Goal: Use online tool/utility: Utilize a website feature to perform a specific function

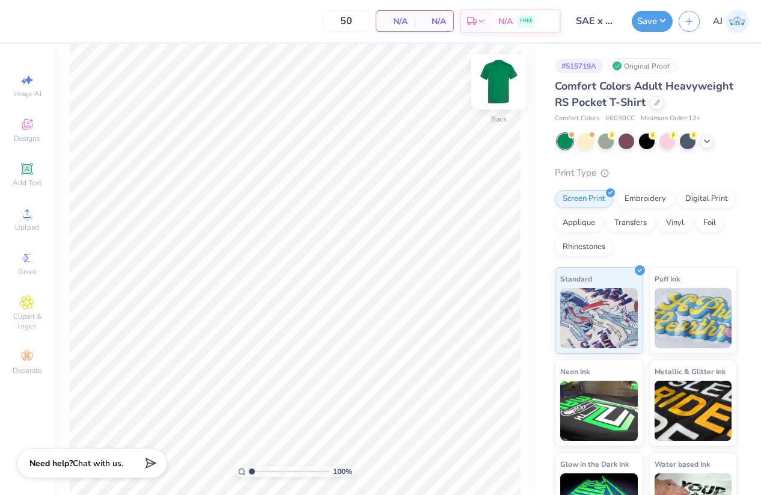
click at [496, 82] on img at bounding box center [499, 82] width 48 height 48
click at [29, 210] on icon at bounding box center [27, 213] width 14 height 14
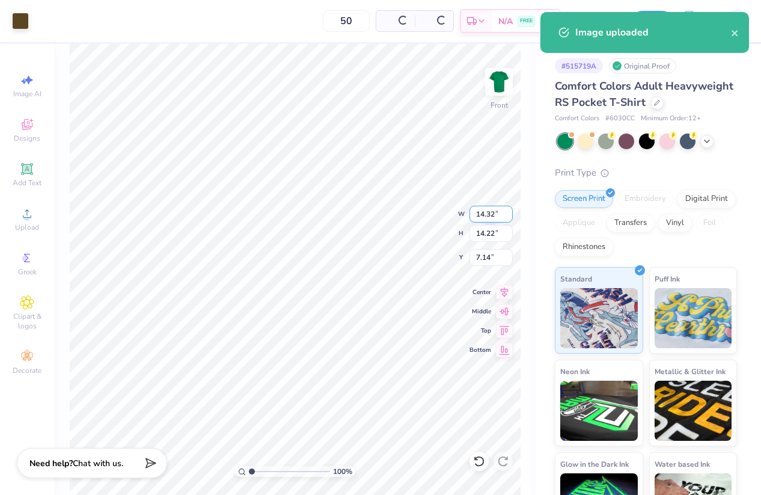
click at [488, 210] on input "14.32" at bounding box center [491, 214] width 43 height 17
type input "12.00"
type input "11.91"
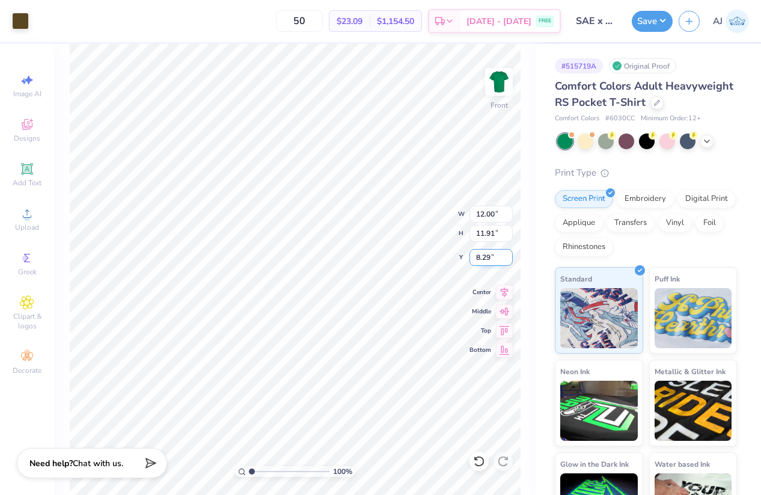
click at [478, 259] on input "8.29" at bounding box center [491, 257] width 43 height 17
type input "3.00"
click at [501, 87] on img at bounding box center [499, 82] width 48 height 48
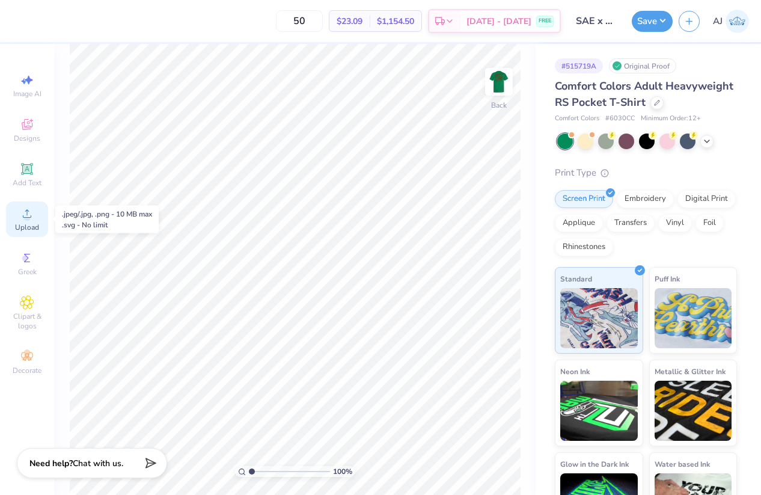
click at [29, 224] on span "Upload" at bounding box center [27, 228] width 24 height 10
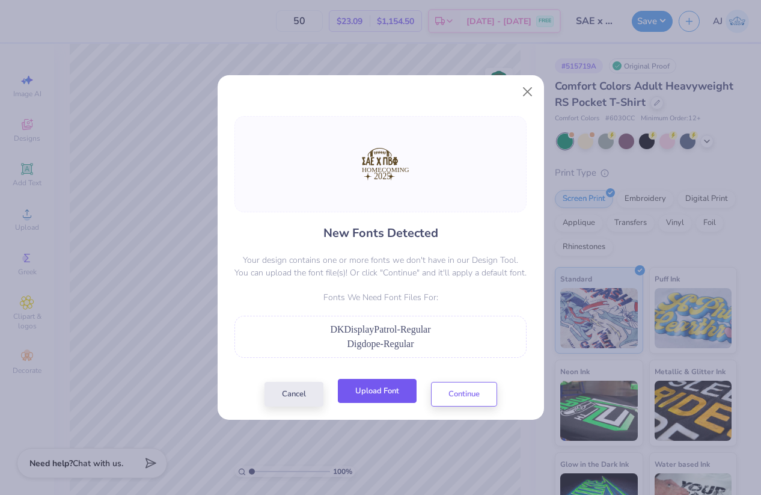
click at [386, 393] on button "Upload Font" at bounding box center [377, 391] width 79 height 25
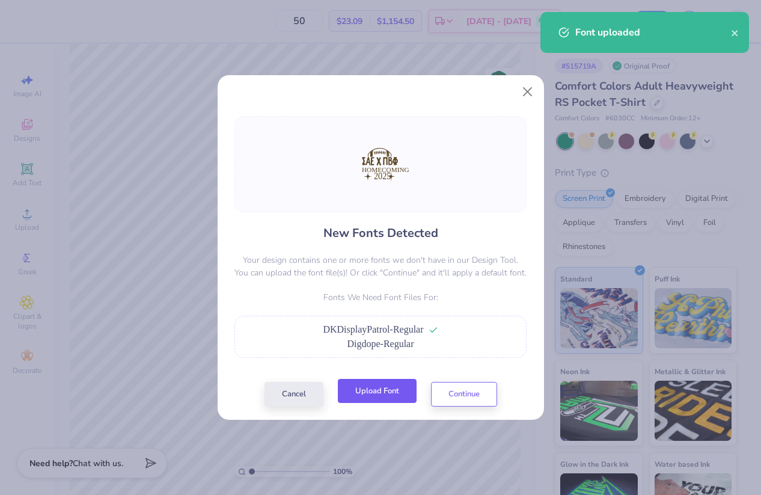
click at [393, 390] on button "Upload Font" at bounding box center [377, 391] width 79 height 25
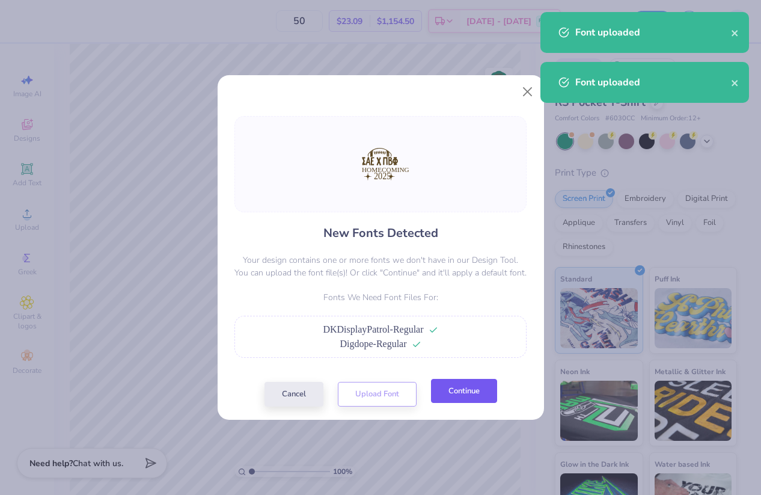
click at [455, 402] on button "Continue" at bounding box center [464, 391] width 66 height 25
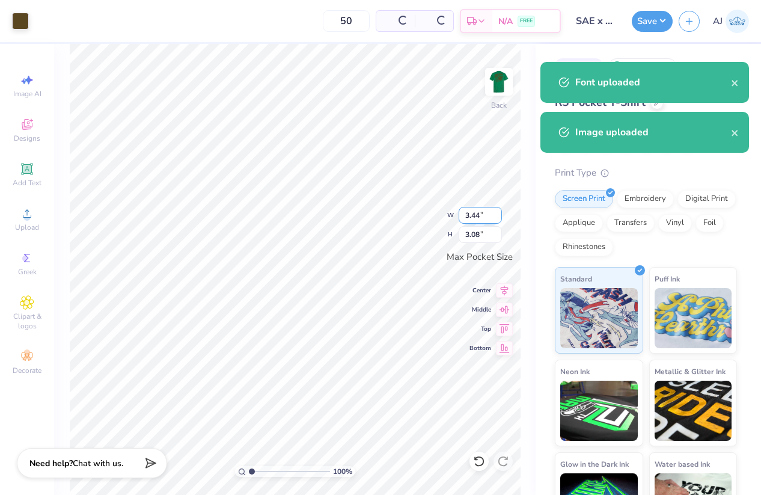
click at [474, 220] on input "3.44" at bounding box center [480, 215] width 43 height 17
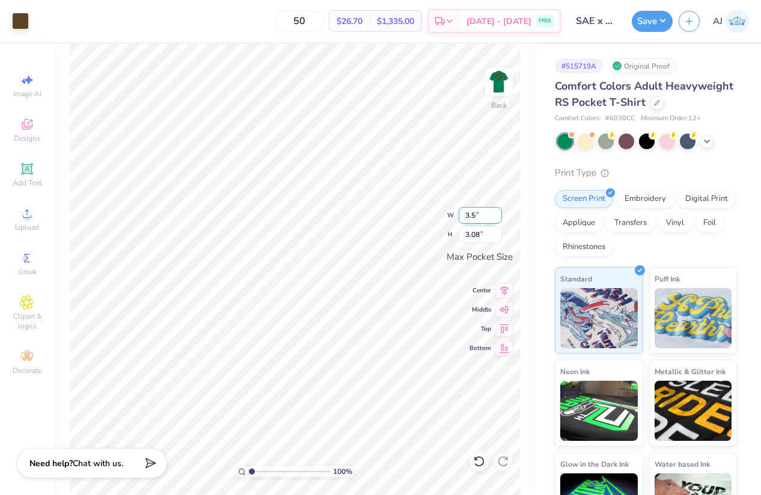
type input "3.50"
type input "3.13"
click at [662, 15] on button "Save" at bounding box center [652, 19] width 41 height 21
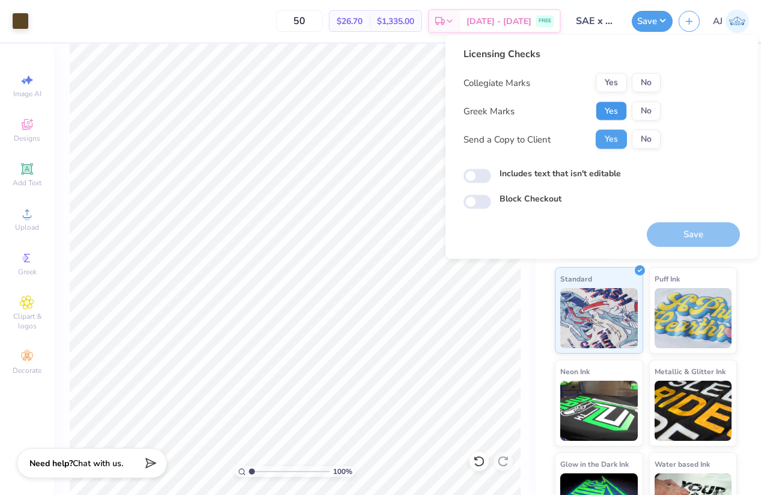
click at [610, 111] on button "Yes" at bounding box center [611, 111] width 31 height 19
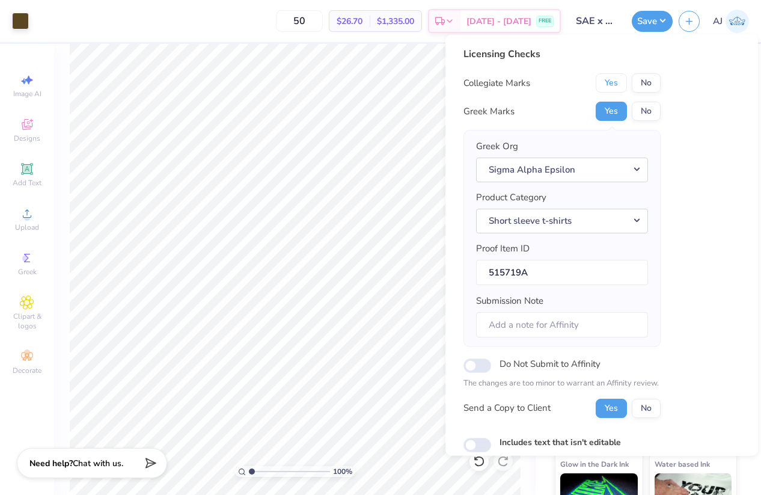
click at [612, 81] on button "Yes" at bounding box center [611, 82] width 31 height 19
click at [482, 440] on input "Includes text that isn't editable" at bounding box center [478, 444] width 28 height 14
checkbox input "true"
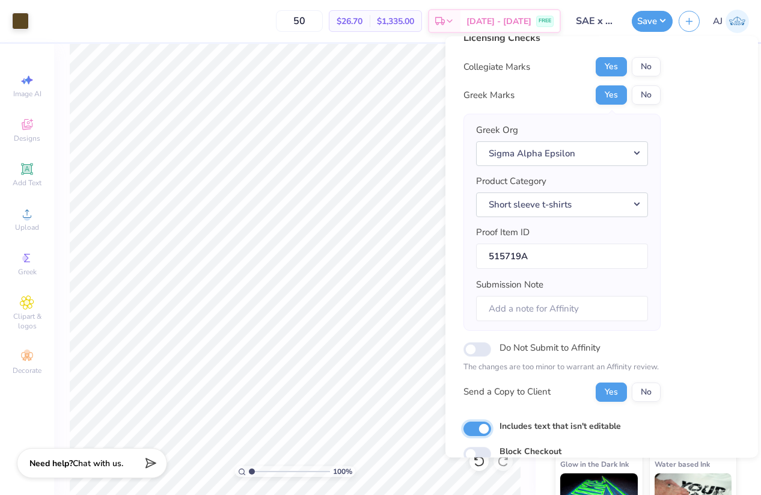
scroll to position [72, 0]
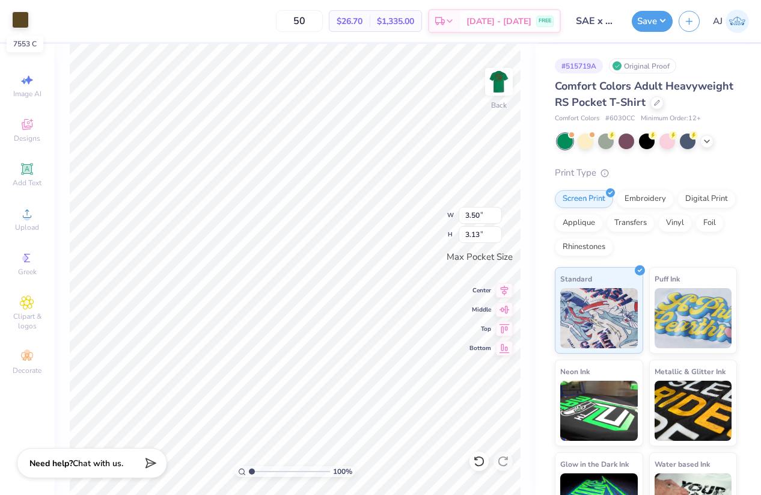
click at [15, 20] on div at bounding box center [20, 19] width 17 height 17
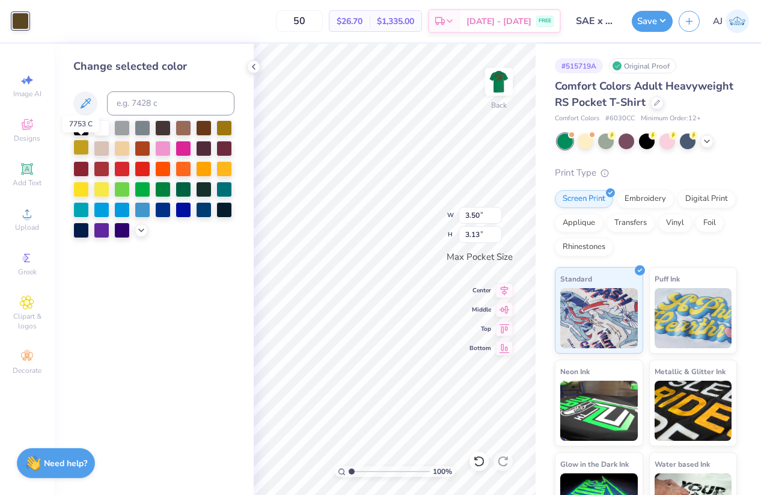
click at [87, 149] on div at bounding box center [81, 148] width 16 height 16
click at [220, 128] on div at bounding box center [225, 127] width 16 height 16
click at [161, 131] on div at bounding box center [163, 127] width 16 height 16
click at [201, 131] on div at bounding box center [204, 127] width 16 height 16
click at [497, 81] on img at bounding box center [499, 82] width 48 height 48
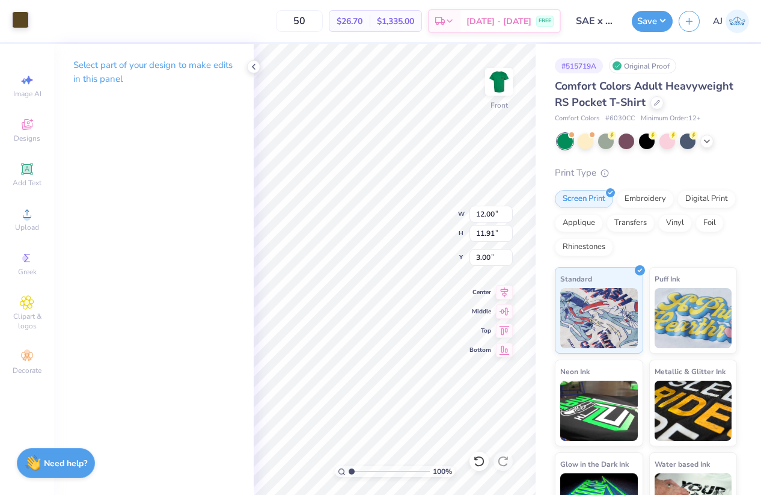
click at [26, 21] on div at bounding box center [20, 19] width 17 height 17
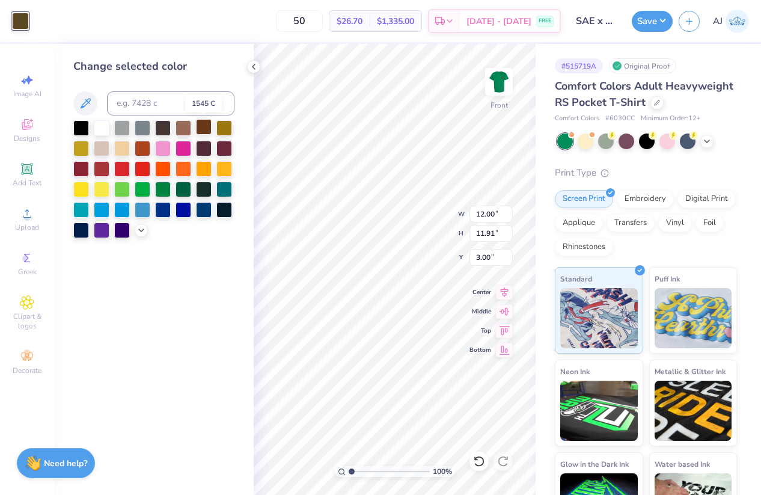
click at [201, 122] on div at bounding box center [204, 127] width 16 height 16
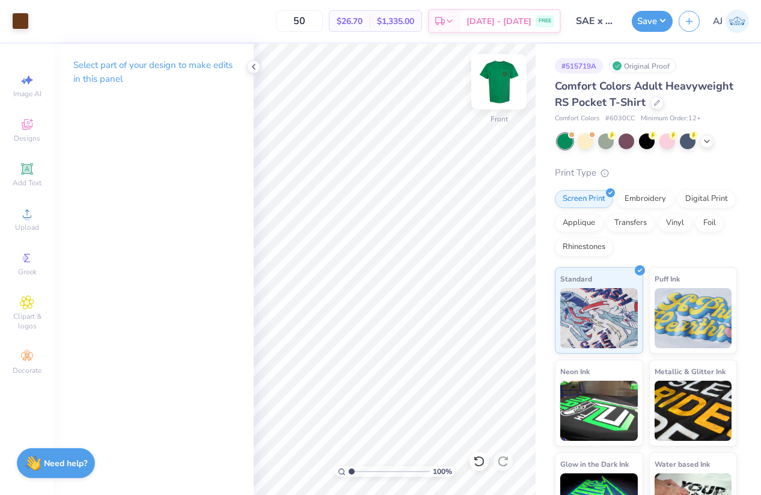
click at [500, 74] on img at bounding box center [499, 82] width 48 height 48
click at [258, 66] on div at bounding box center [253, 66] width 13 height 13
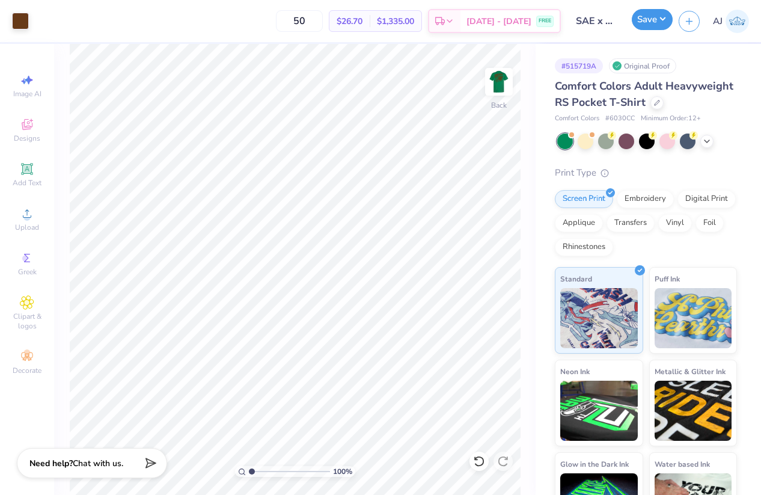
click at [666, 19] on button "Save" at bounding box center [652, 19] width 41 height 21
click at [26, 23] on div at bounding box center [20, 19] width 17 height 17
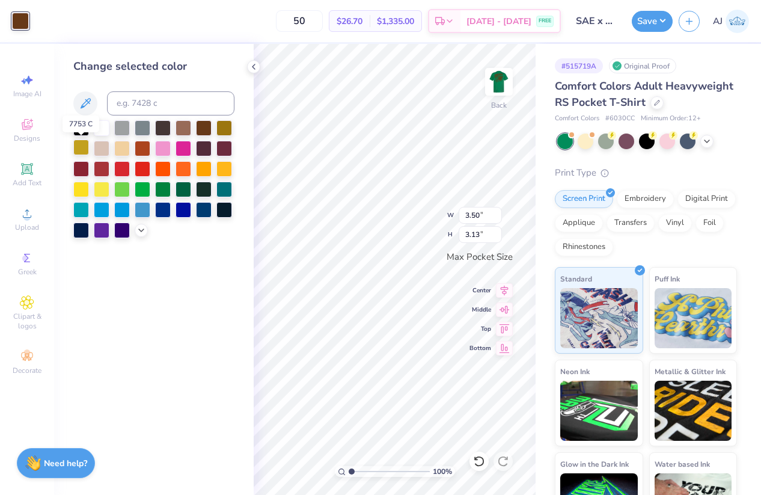
click at [84, 151] on div at bounding box center [81, 148] width 16 height 16
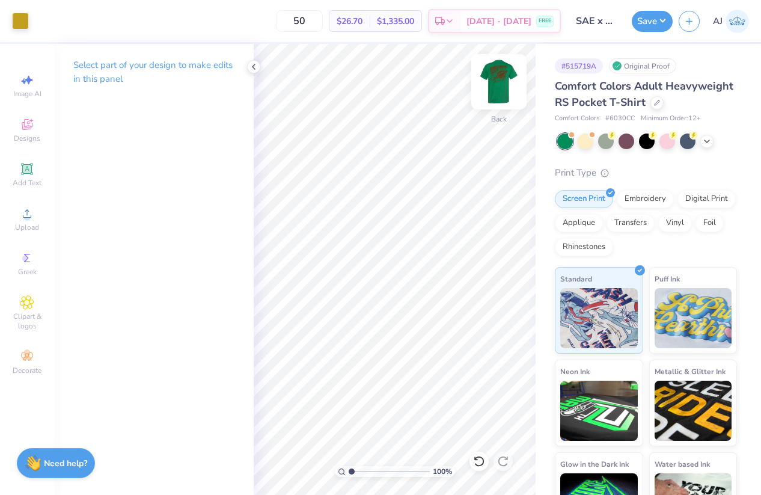
click at [505, 82] on img at bounding box center [499, 82] width 48 height 48
click at [23, 19] on div at bounding box center [20, 19] width 17 height 17
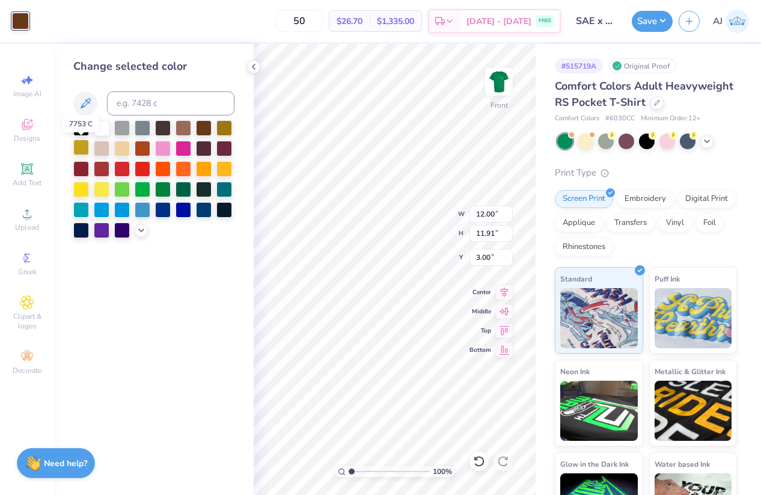
click at [80, 146] on div at bounding box center [81, 148] width 16 height 16
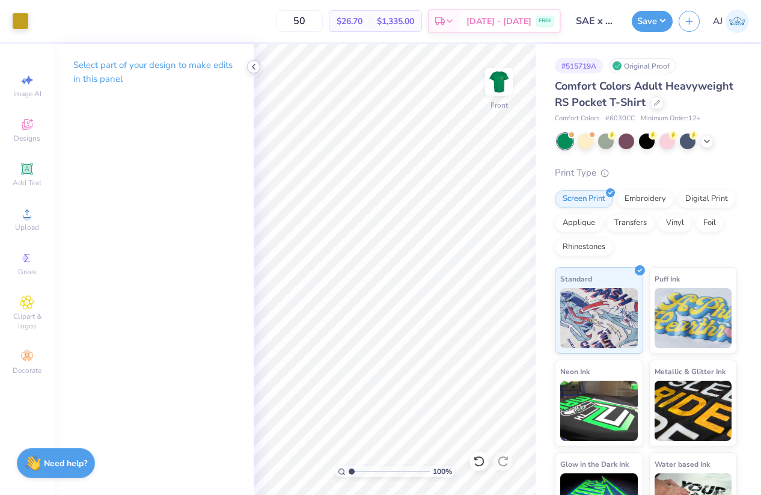
click at [254, 66] on icon at bounding box center [254, 67] width 10 height 10
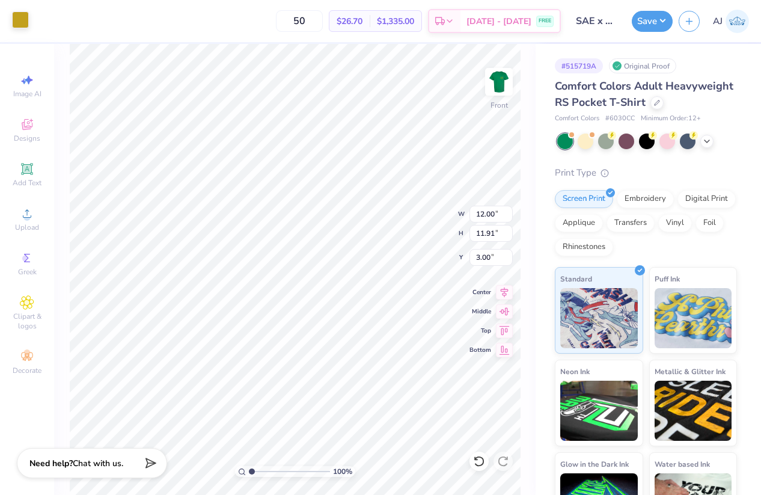
click at [16, 26] on div at bounding box center [20, 19] width 17 height 17
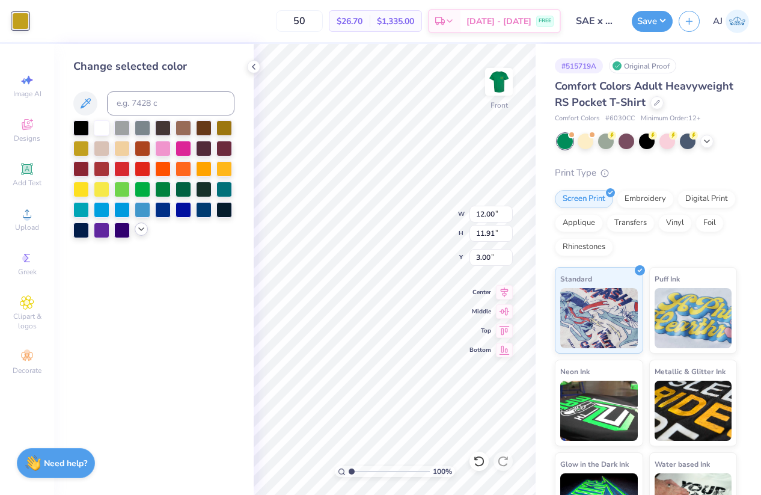
click at [144, 229] on icon at bounding box center [142, 229] width 10 height 10
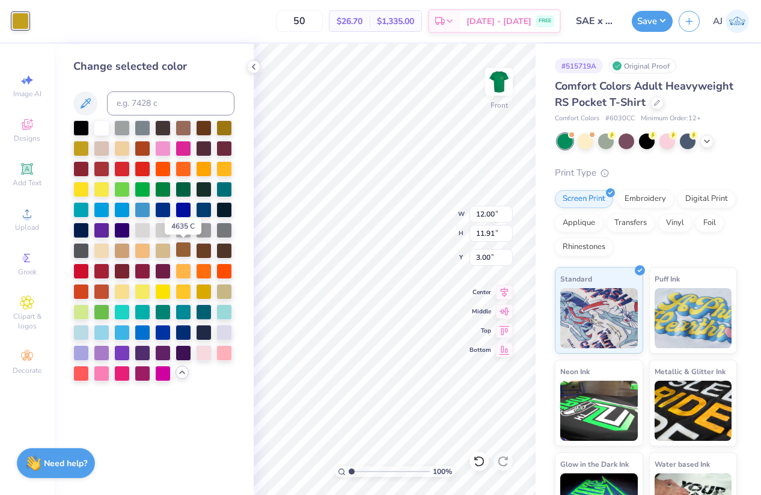
click at [183, 251] on div at bounding box center [184, 250] width 16 height 16
click at [149, 250] on div at bounding box center [143, 250] width 16 height 16
click at [495, 83] on img at bounding box center [499, 82] width 48 height 48
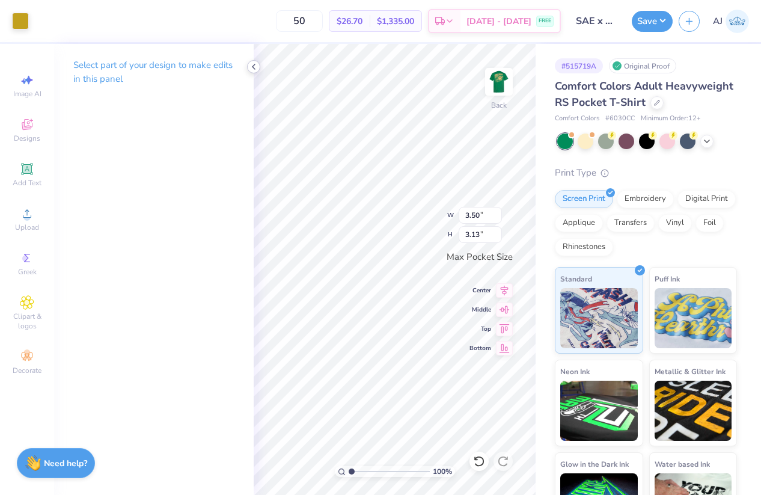
click at [257, 66] on icon at bounding box center [254, 67] width 10 height 10
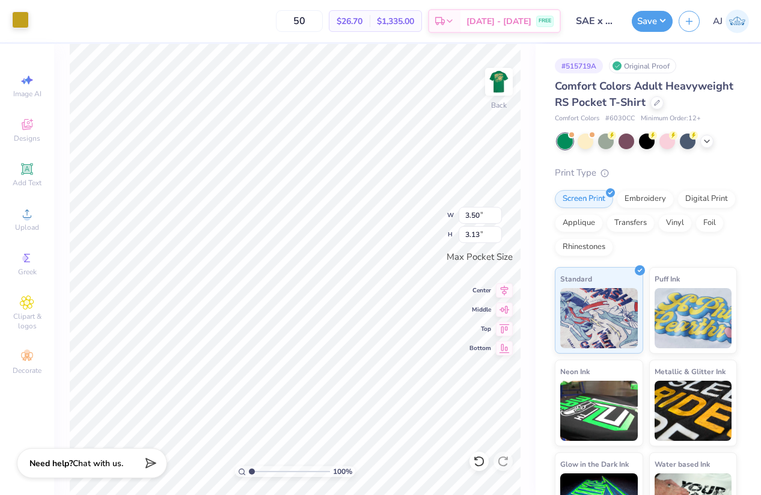
click at [29, 22] on div at bounding box center [20, 19] width 17 height 17
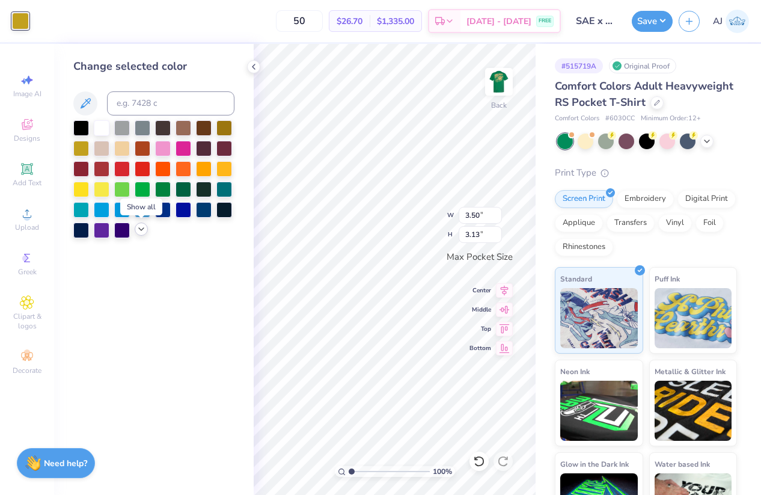
click at [140, 226] on icon at bounding box center [142, 229] width 10 height 10
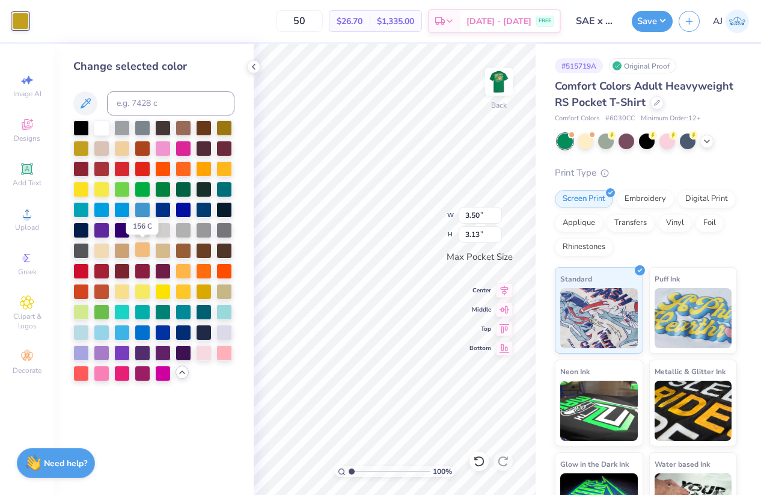
click at [138, 248] on div at bounding box center [143, 250] width 16 height 16
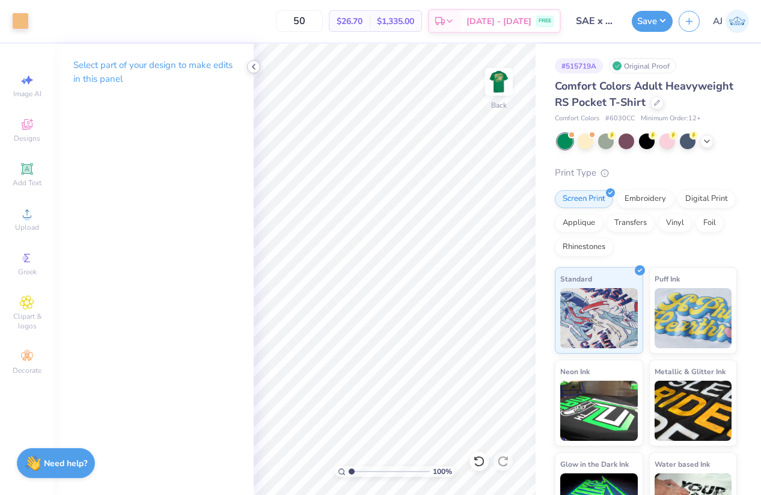
click at [256, 66] on icon at bounding box center [254, 67] width 10 height 10
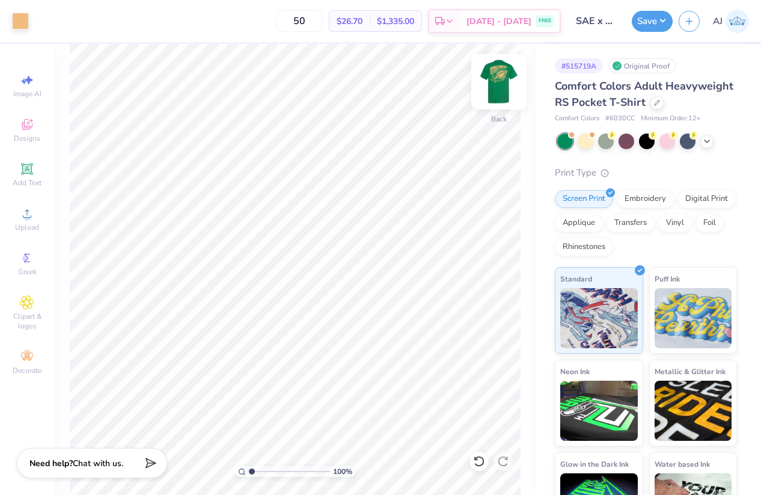
click at [499, 84] on img at bounding box center [499, 82] width 48 height 48
click at [663, 20] on button "Save" at bounding box center [652, 19] width 41 height 21
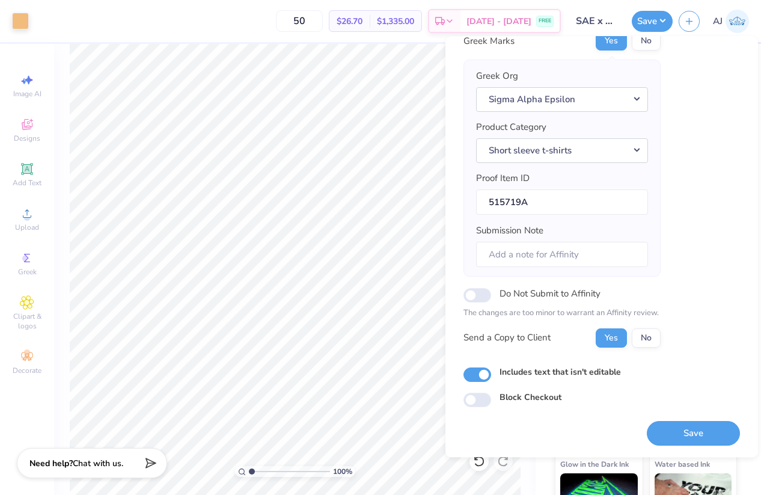
click at [686, 427] on button "Save" at bounding box center [693, 433] width 93 height 25
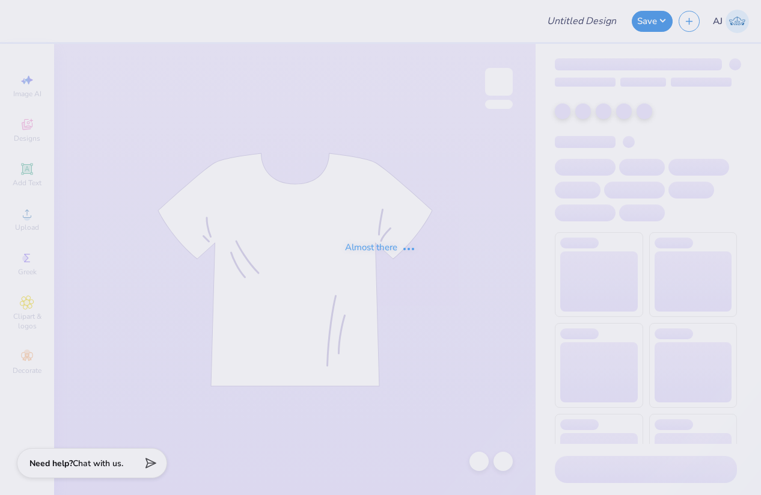
type input "Shirts for Aggie Gentlemen Of Integrity"
